Goal: Use online tool/utility: Utilize a website feature to perform a specific function

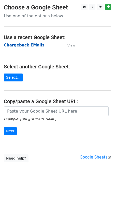
click at [20, 46] on strong "Chargeback EMails" at bounding box center [24, 45] width 41 height 5
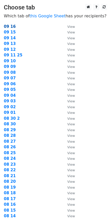
click at [11, 27] on strong "09 16" at bounding box center [10, 26] width 12 height 5
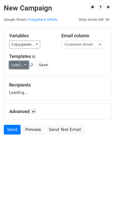
click at [23, 63] on link "Load..." at bounding box center [19, 65] width 20 height 8
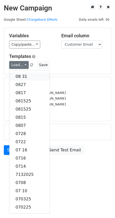
click at [23, 75] on link "08 31" at bounding box center [29, 76] width 40 height 8
